Goal: Information Seeking & Learning: Check status

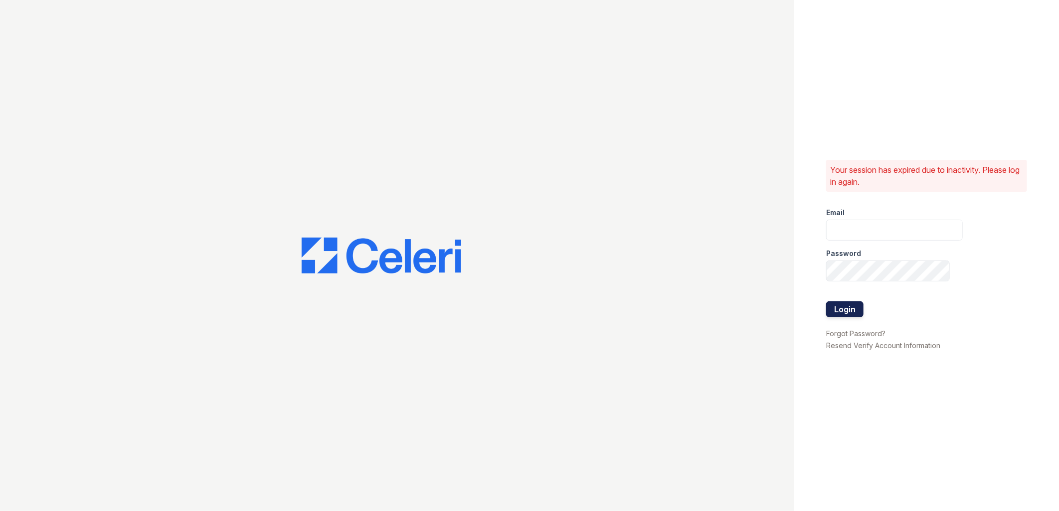
type input "[EMAIL_ADDRESS][DOMAIN_NAME]"
click at [834, 307] on button "Login" at bounding box center [844, 310] width 37 height 16
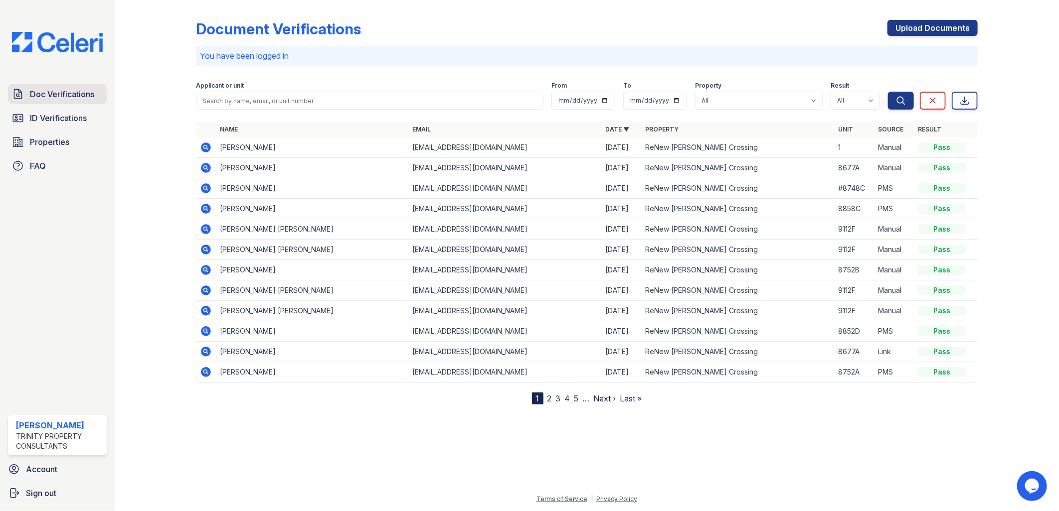
click at [56, 93] on span "Doc Verifications" at bounding box center [62, 94] width 64 height 12
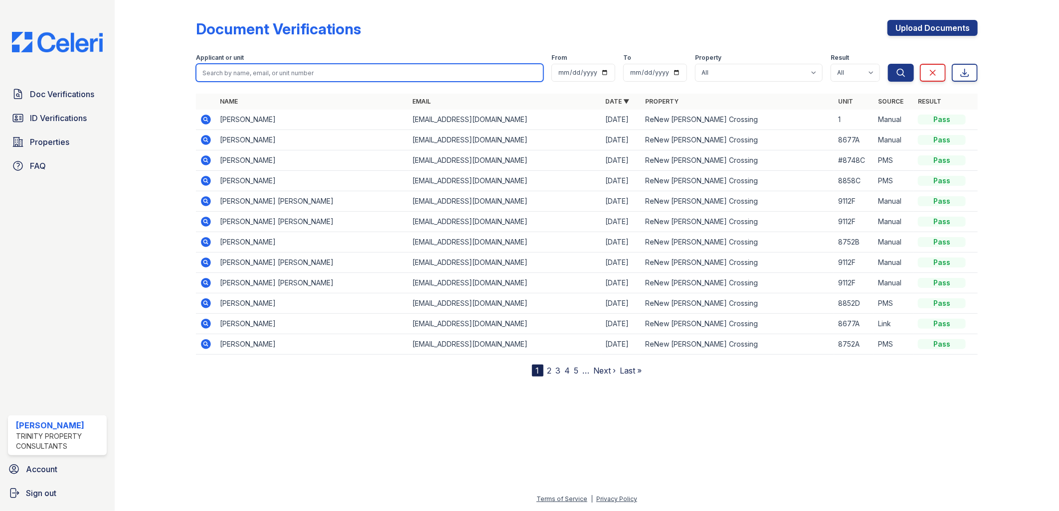
click at [267, 71] on input "search" at bounding box center [370, 73] width 348 height 18
paste input "[PERSON_NAME] [PERSON_NAME]"
type input "[PERSON_NAME] [PERSON_NAME]"
click at [888, 64] on button "Search" at bounding box center [901, 73] width 26 height 18
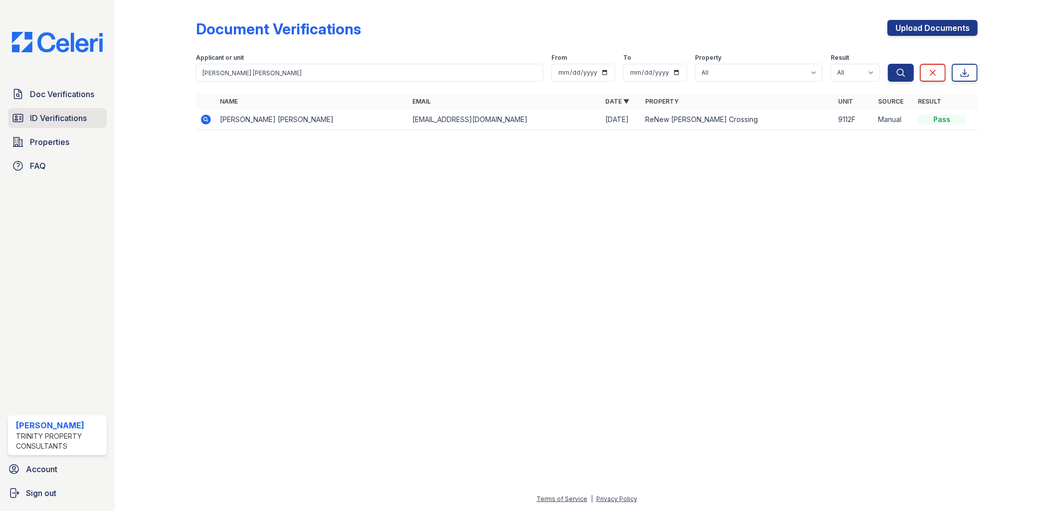
click at [68, 118] on span "ID Verifications" at bounding box center [58, 118] width 57 height 12
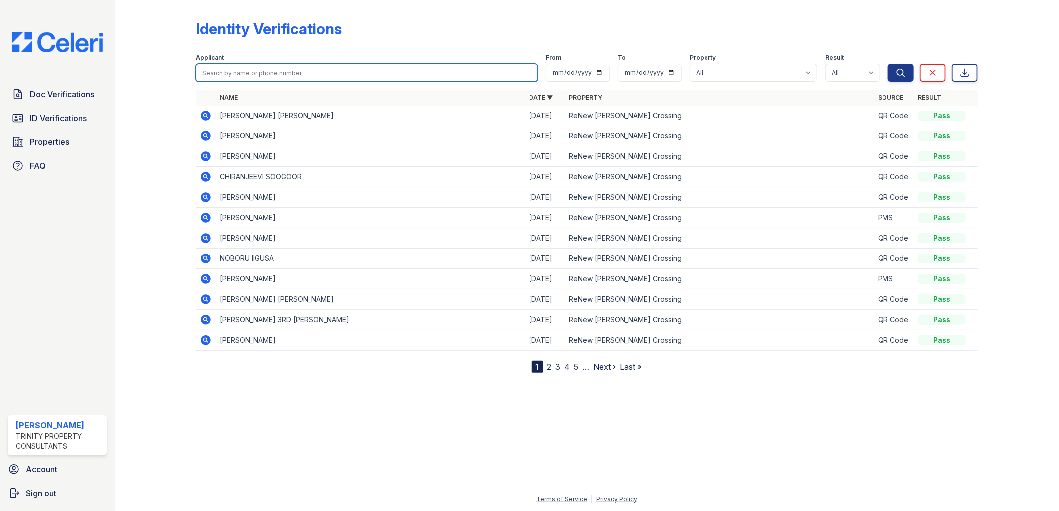
click at [245, 73] on input "search" at bounding box center [367, 73] width 342 height 18
paste input "[PERSON_NAME] [PERSON_NAME]"
type input "[PERSON_NAME] [PERSON_NAME]"
click at [888, 64] on button "Search" at bounding box center [901, 73] width 26 height 18
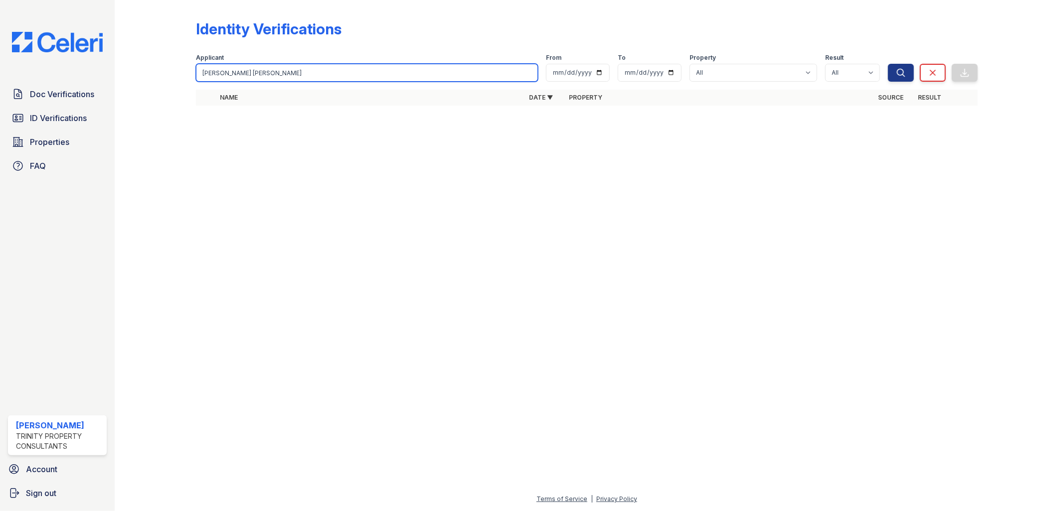
click at [275, 74] on input "[PERSON_NAME] [PERSON_NAME]" at bounding box center [367, 73] width 342 height 18
type input "YENNIFER"
click at [888, 64] on button "Search" at bounding box center [901, 73] width 26 height 18
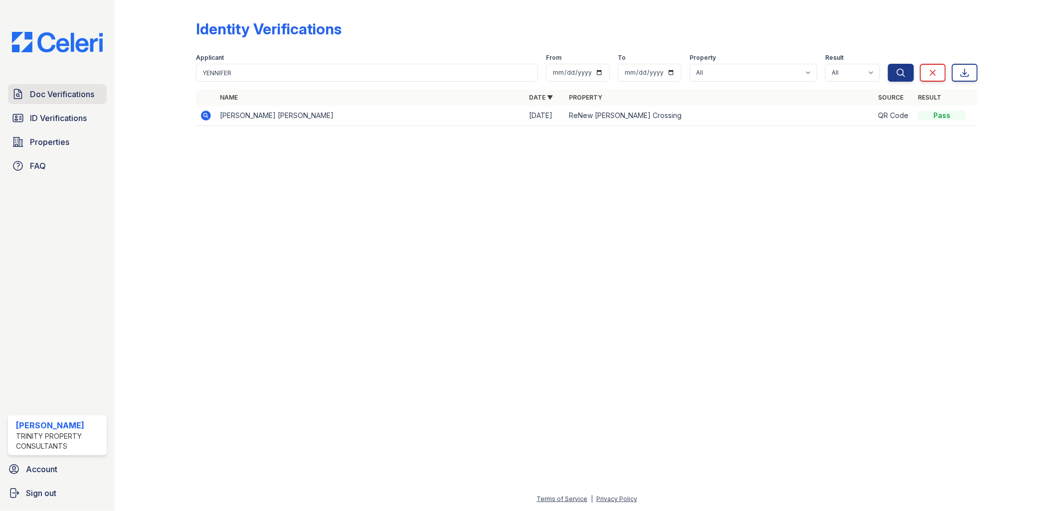
click at [67, 95] on span "Doc Verifications" at bounding box center [62, 94] width 64 height 12
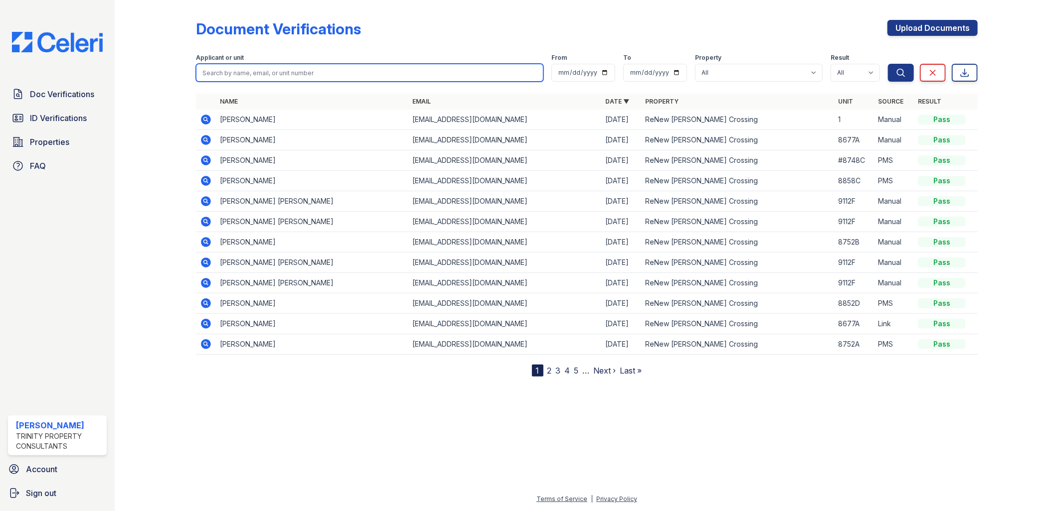
click at [245, 71] on input "search" at bounding box center [370, 73] width 348 height 18
paste input "[PERSON_NAME]"
type input "[PERSON_NAME]"
click at [888, 64] on button "Search" at bounding box center [901, 73] width 26 height 18
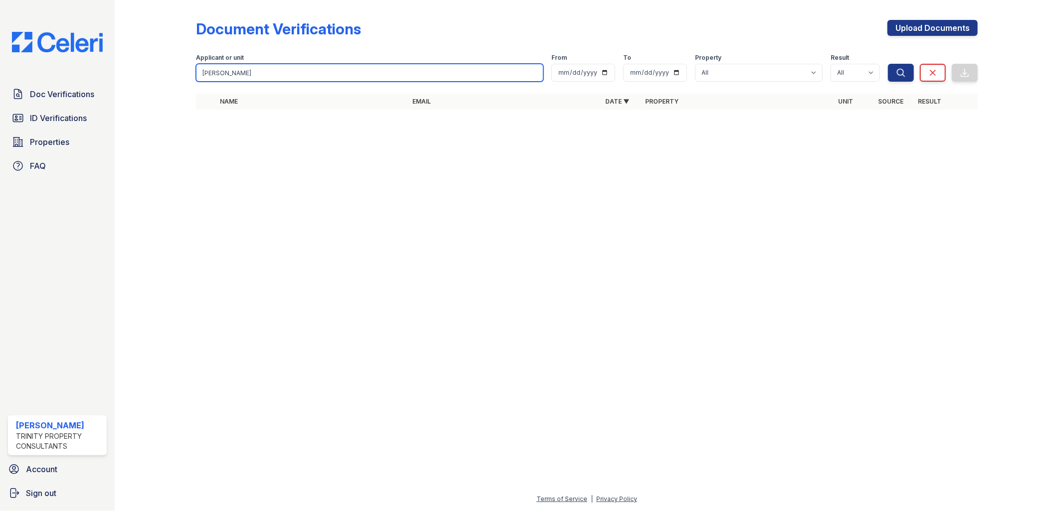
click at [234, 71] on input "[PERSON_NAME]" at bounding box center [370, 73] width 348 height 18
type input "Kayla"
click at [888, 64] on button "Search" at bounding box center [901, 73] width 26 height 18
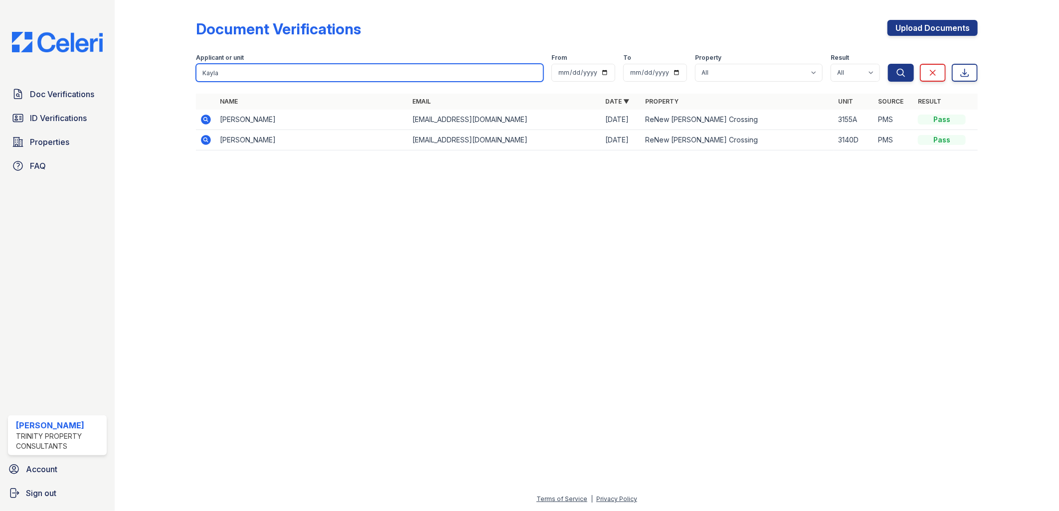
click at [221, 72] on input "Kayla" at bounding box center [370, 73] width 348 height 18
drag, startPoint x: 221, startPoint y: 72, endPoint x: 201, endPoint y: 72, distance: 19.4
click at [201, 72] on input "Kayla" at bounding box center [370, 73] width 348 height 18
paste input "[PERSON_NAME]"
click at [220, 71] on input "[PERSON_NAME]" at bounding box center [370, 73] width 348 height 18
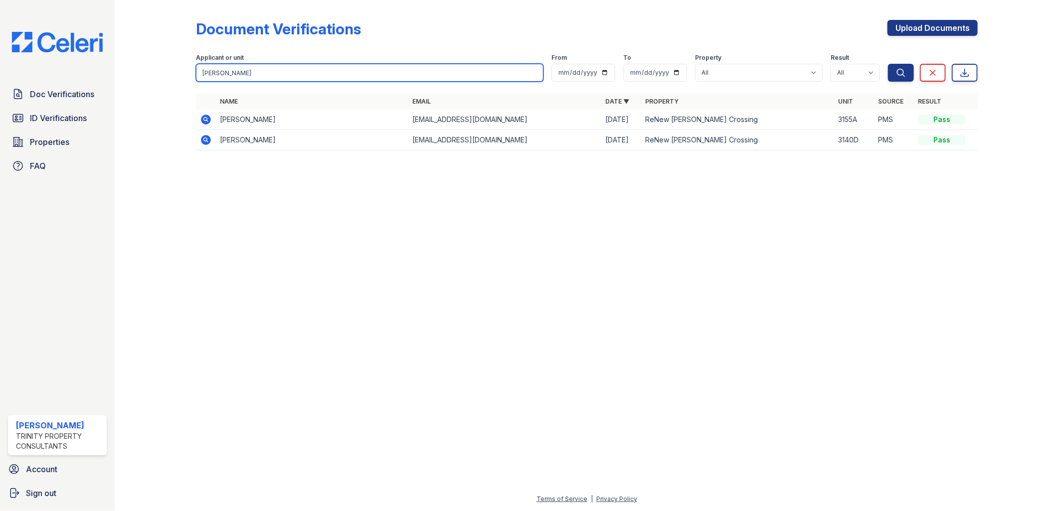
type input "[PERSON_NAME]"
click at [888, 64] on button "Search" at bounding box center [901, 73] width 26 height 18
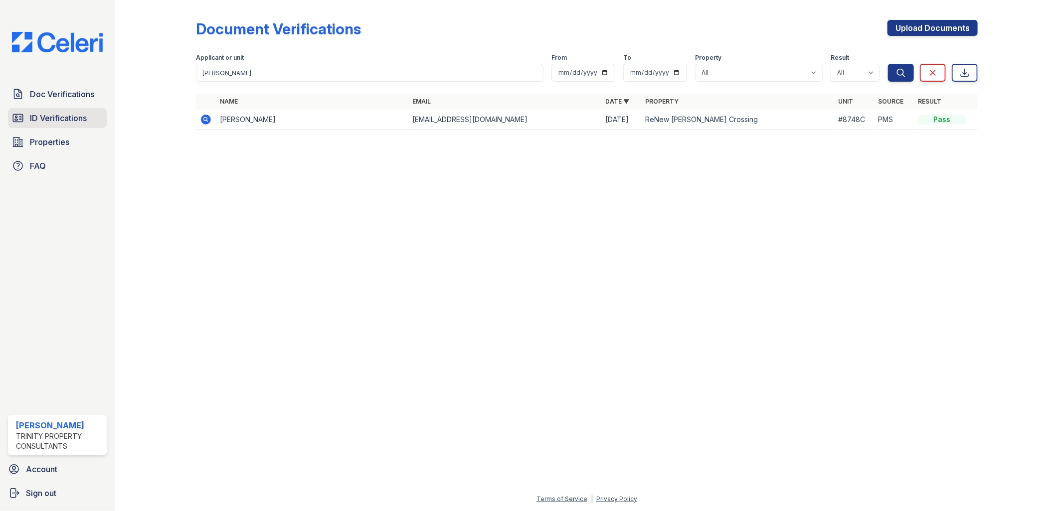
click at [62, 118] on span "ID Verifications" at bounding box center [58, 118] width 57 height 12
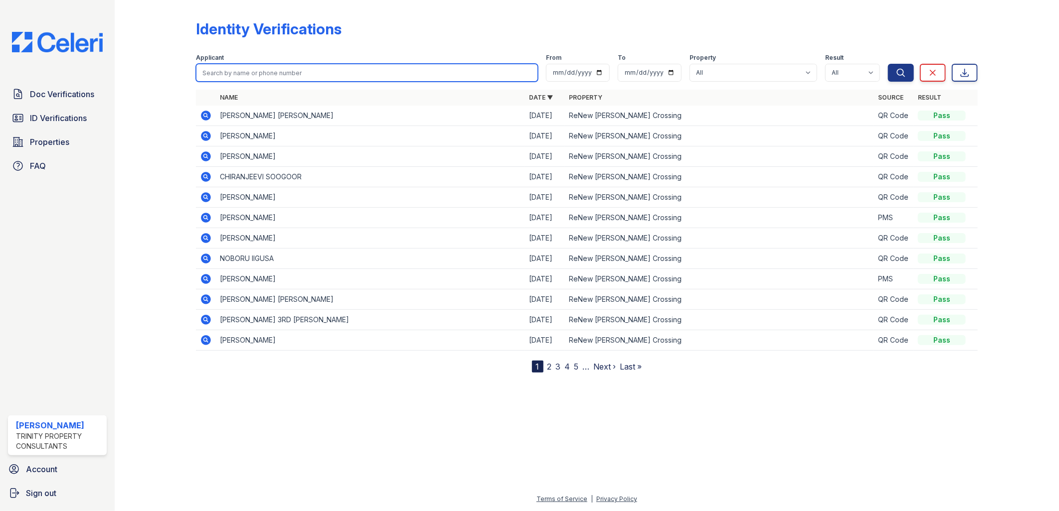
click at [231, 76] on input "search" at bounding box center [367, 73] width 342 height 18
paste input "[PERSON_NAME]"
type input "[PERSON_NAME]"
click at [888, 64] on button "Search" at bounding box center [901, 73] width 26 height 18
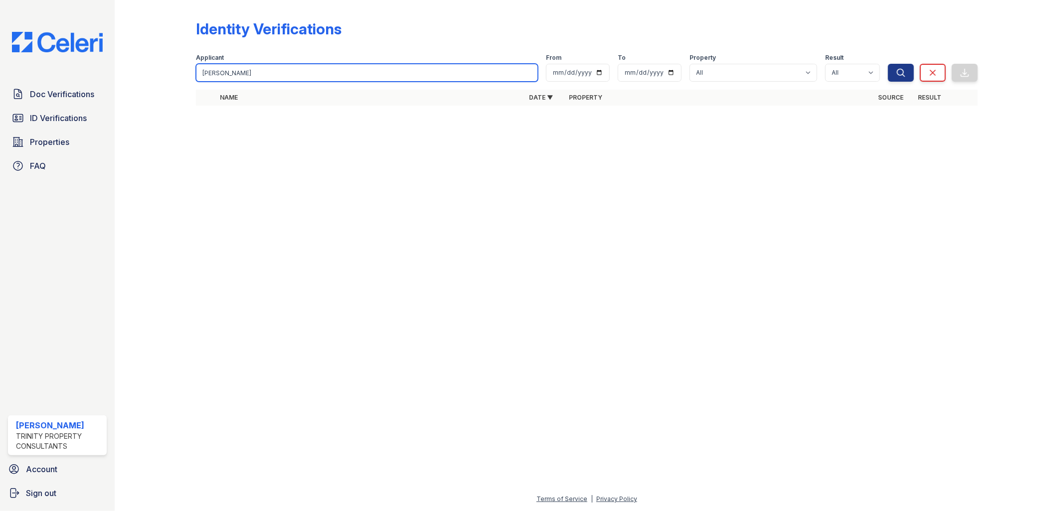
click at [258, 75] on input "[PERSON_NAME]" at bounding box center [367, 73] width 342 height 18
type input "Kayla"
click at [888, 64] on button "Search" at bounding box center [901, 73] width 26 height 18
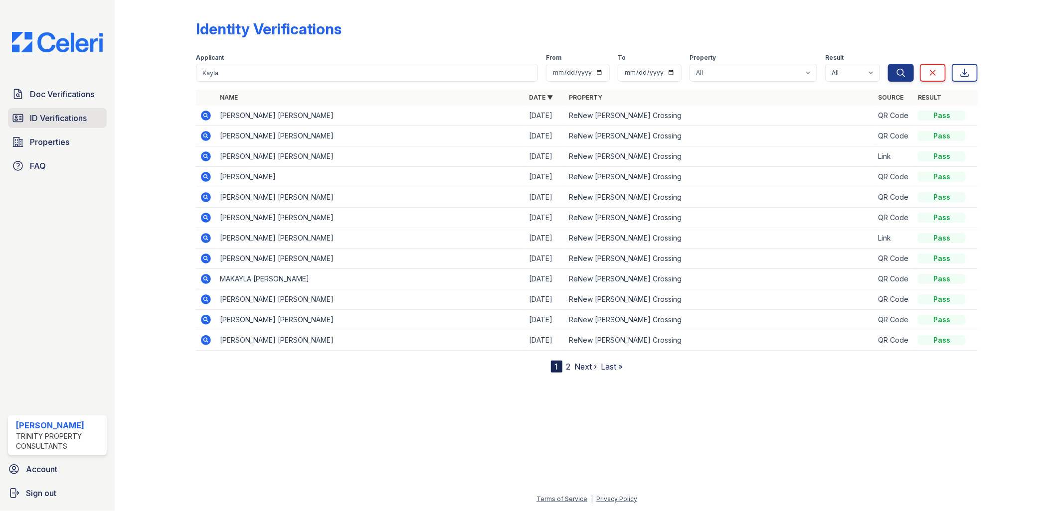
click at [63, 118] on span "ID Verifications" at bounding box center [58, 118] width 57 height 12
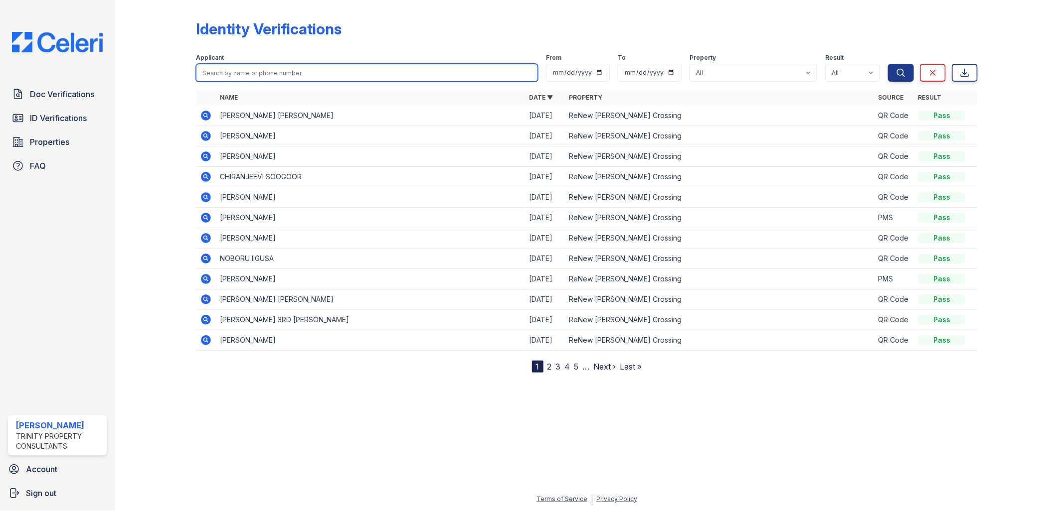
click at [252, 73] on input "search" at bounding box center [367, 73] width 342 height 18
paste input "Applicant Name Applicant Type Reports Screening Results [PERSON_NAME]"
click at [381, 70] on input "Applicant Name Applicant Type Reports Screening Results [PERSON_NAME]" at bounding box center [367, 73] width 342 height 18
type input "[PERSON_NAME]"
click at [888, 64] on button "Search" at bounding box center [901, 73] width 26 height 18
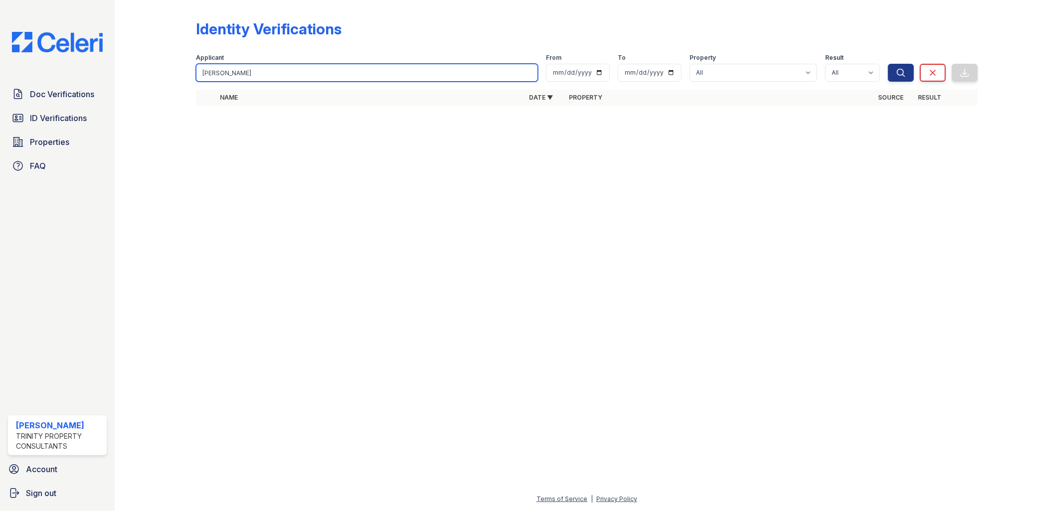
click at [303, 68] on input "[PERSON_NAME]" at bounding box center [367, 73] width 342 height 18
type input "[PERSON_NAME]"
click at [888, 64] on button "Search" at bounding box center [901, 73] width 26 height 18
click at [295, 72] on input "[PERSON_NAME]" at bounding box center [367, 73] width 342 height 18
type input "YENNIFER"
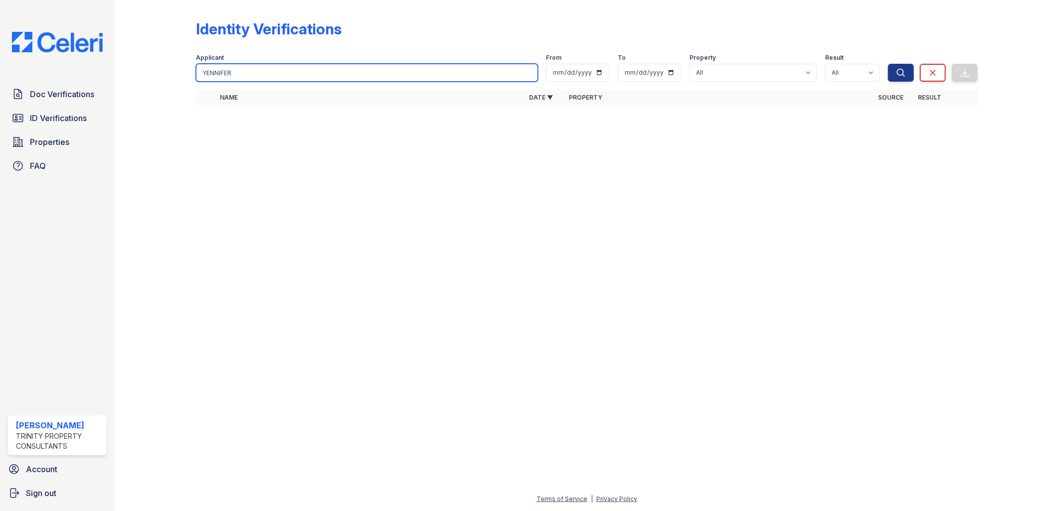
click at [888, 64] on button "Search" at bounding box center [901, 73] width 26 height 18
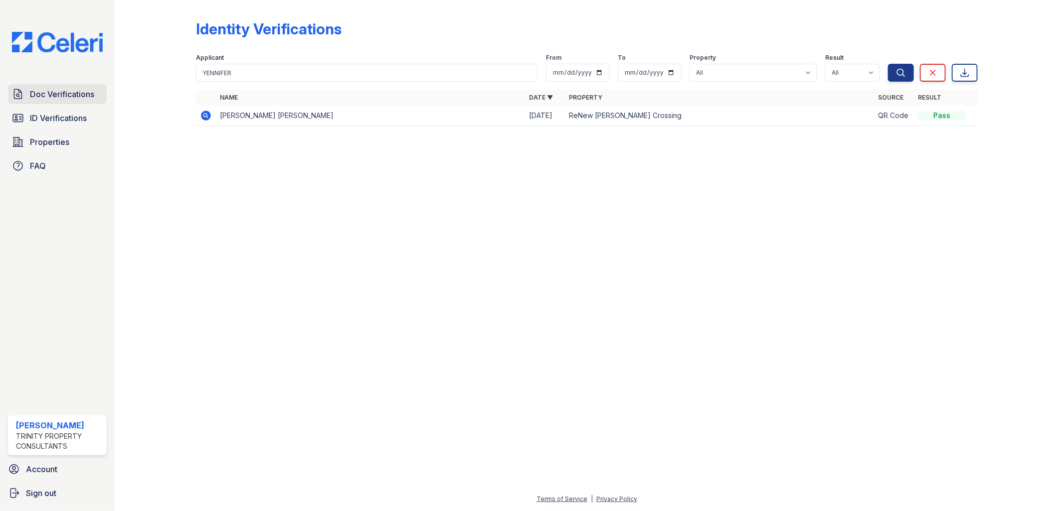
click at [74, 97] on span "Doc Verifications" at bounding box center [62, 94] width 64 height 12
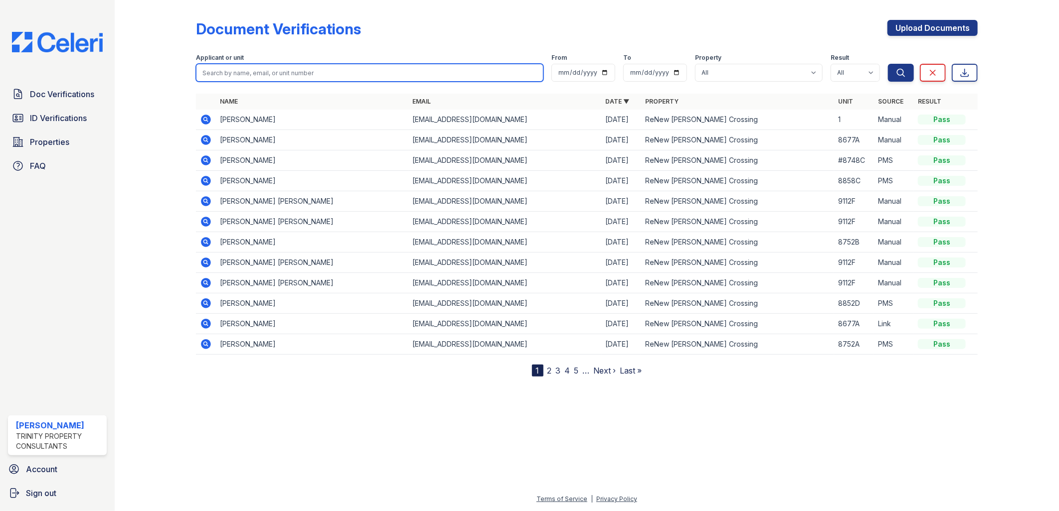
click at [250, 70] on input "search" at bounding box center [370, 73] width 348 height 18
paste input "Applicant Name Applicant Type Reports Screening Results [PERSON_NAME]"
drag, startPoint x: 380, startPoint y: 71, endPoint x: 0, endPoint y: 83, distance: 380.0
click at [80, 81] on div "Doc Verifications ID Verifications Properties FAQ [PERSON_NAME] Trinity Propert…" at bounding box center [529, 255] width 1059 height 511
click at [318, 71] on input "[PERSON_NAME]" at bounding box center [370, 73] width 348 height 18
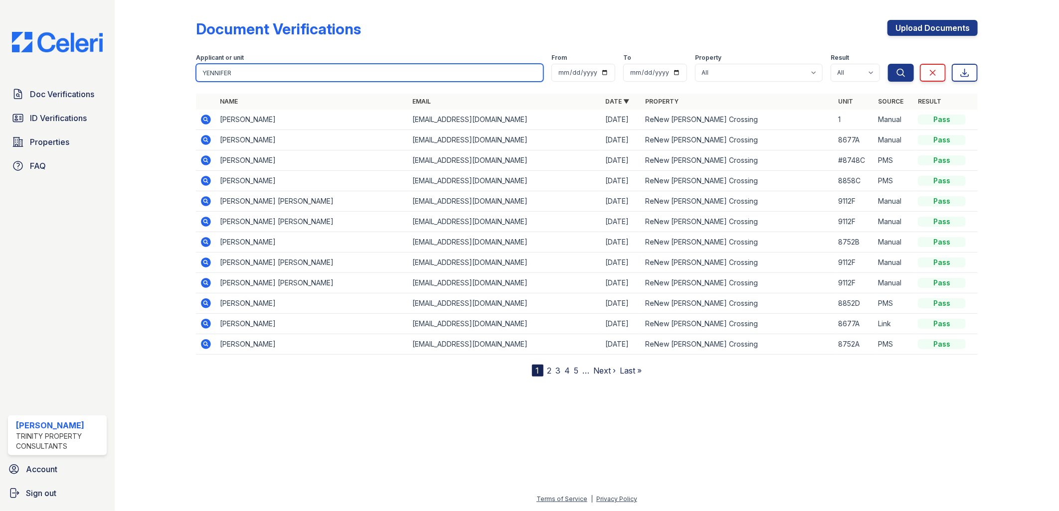
type input "YENNIFER"
click at [888, 64] on button "Search" at bounding box center [901, 73] width 26 height 18
